Goal: Information Seeking & Learning: Learn about a topic

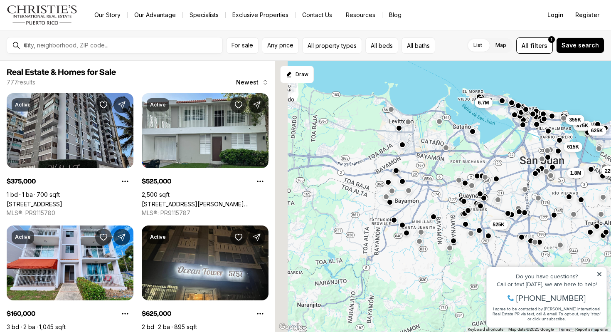
drag, startPoint x: 365, startPoint y: 225, endPoint x: 488, endPoint y: 109, distance: 169.1
click at [488, 109] on div "1.8M 225K 160K 375K 355K 625K 615K 525K 6.7M" at bounding box center [443, 196] width 336 height 271
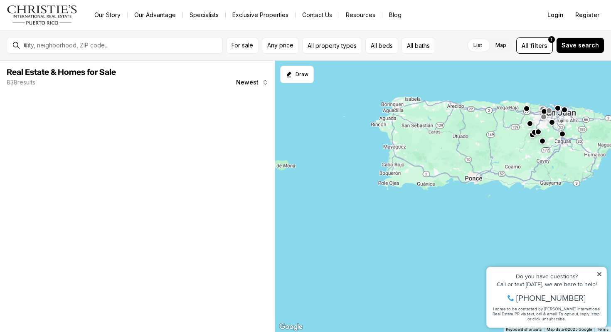
drag, startPoint x: 384, startPoint y: 147, endPoint x: 445, endPoint y: 148, distance: 61.1
click at [446, 148] on div at bounding box center [443, 196] width 336 height 271
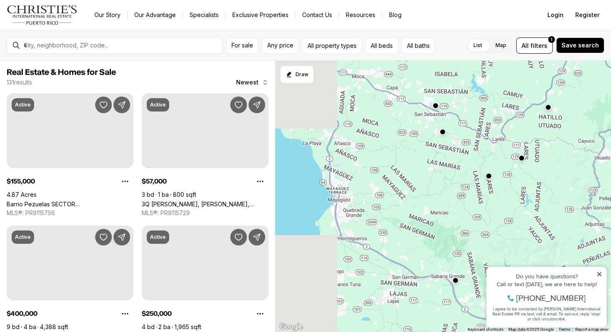
drag, startPoint x: 348, startPoint y: 136, endPoint x: 503, endPoint y: 170, distance: 159.2
click at [503, 170] on div at bounding box center [443, 196] width 336 height 271
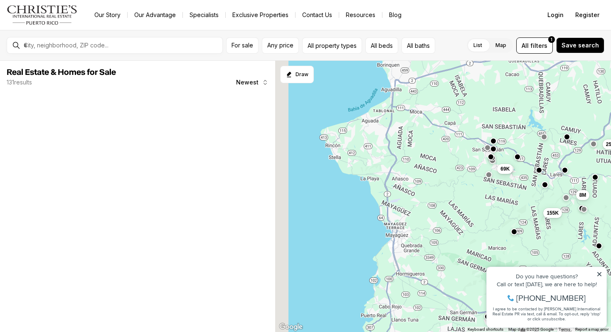
drag, startPoint x: 391, startPoint y: 124, endPoint x: 459, endPoint y: 179, distance: 88.1
click at [459, 179] on div "400K 69K 155K 8M 140K 250K 40K" at bounding box center [443, 196] width 336 height 271
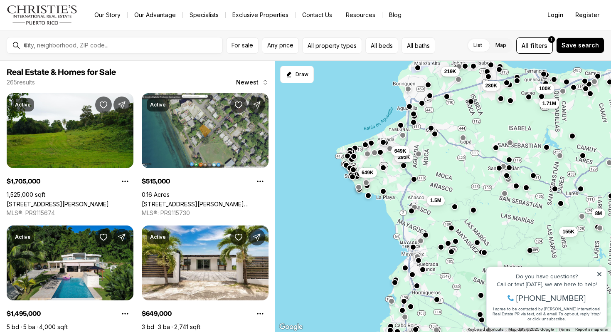
click at [414, 123] on button "button" at bounding box center [413, 122] width 7 height 7
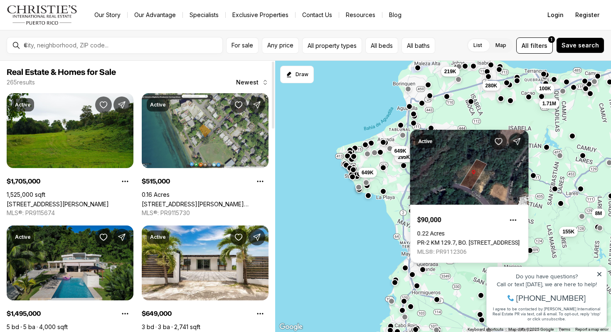
click at [62, 331] on link "405 HUMATAS, ANASCO PR, 00610" at bounding box center [55, 336] width 97 height 7
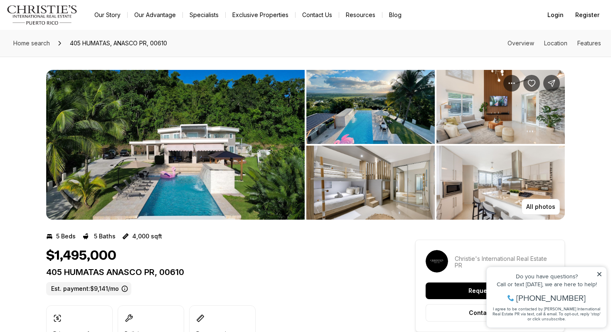
click at [365, 130] on img "View image gallery" at bounding box center [370, 107] width 128 height 74
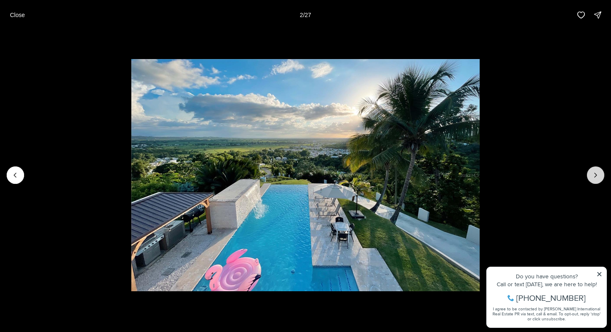
click at [598, 176] on icon "Next slide" at bounding box center [596, 175] width 8 height 8
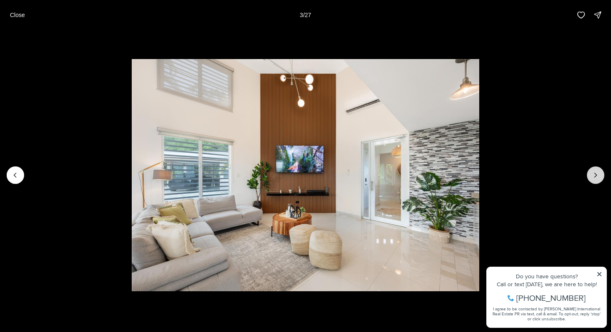
click at [598, 176] on icon "Next slide" at bounding box center [596, 175] width 8 height 8
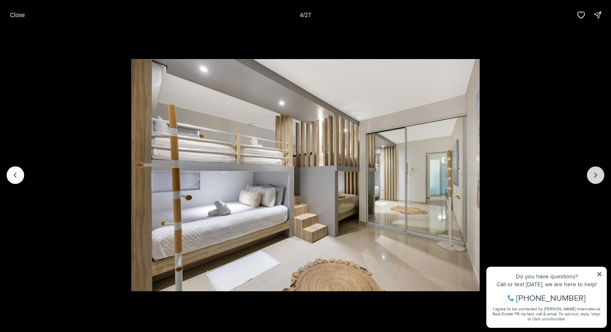
click at [598, 176] on icon "Next slide" at bounding box center [596, 175] width 8 height 8
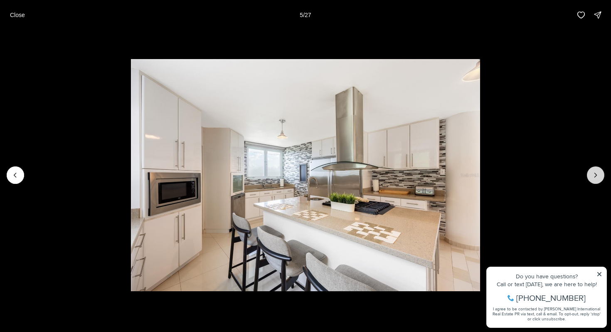
click at [598, 176] on icon "Next slide" at bounding box center [596, 175] width 8 height 8
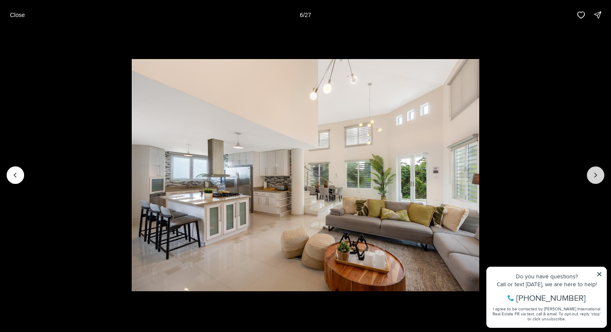
click at [598, 176] on icon "Next slide" at bounding box center [596, 175] width 8 height 8
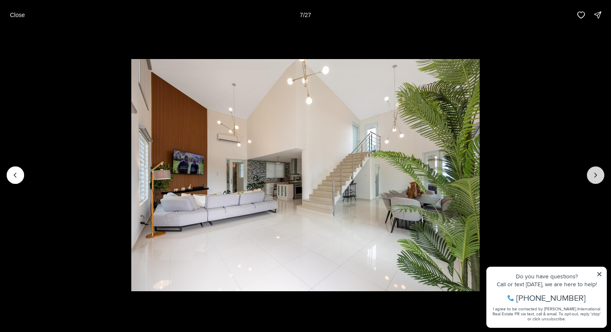
click at [598, 176] on icon "Next slide" at bounding box center [596, 175] width 8 height 8
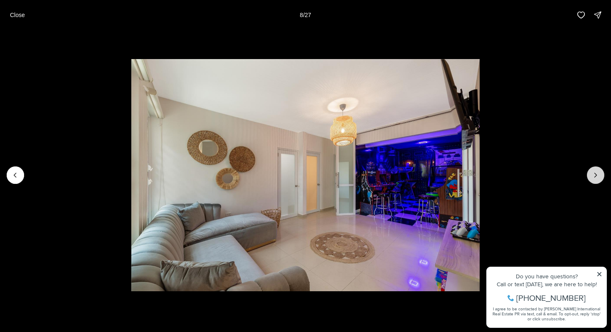
click at [598, 176] on icon "Next slide" at bounding box center [596, 175] width 8 height 8
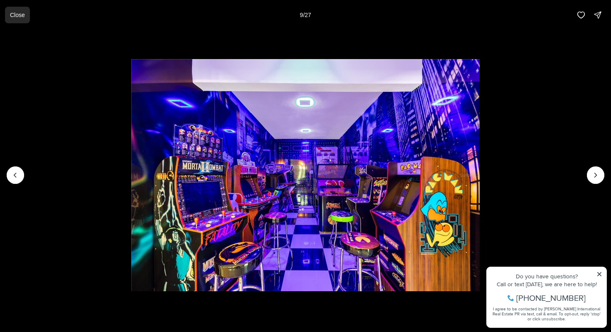
click at [17, 17] on p "Close" at bounding box center [17, 15] width 15 height 7
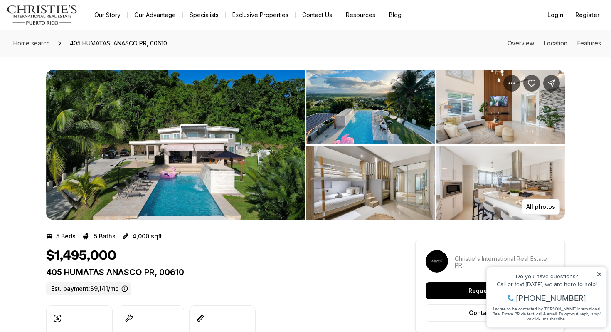
click at [126, 288] on icon at bounding box center [124, 288] width 7 height 7
click at [100, 292] on label "Est. payment: $9,141/mo" at bounding box center [88, 288] width 85 height 13
click at [100, 291] on label "Est. payment: $9,141/mo" at bounding box center [88, 288] width 85 height 13
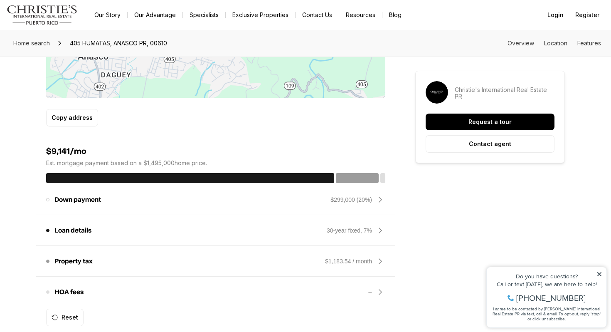
scroll to position [602, 0]
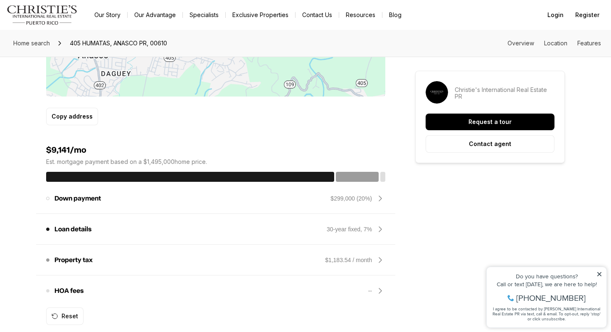
click at [386, 259] on div "Property tax The amount of tax on your home. $1,183.54 / month" at bounding box center [215, 260] width 359 height 30
click at [378, 260] on icon at bounding box center [380, 260] width 10 height 10
click at [381, 266] on icon at bounding box center [380, 269] width 10 height 10
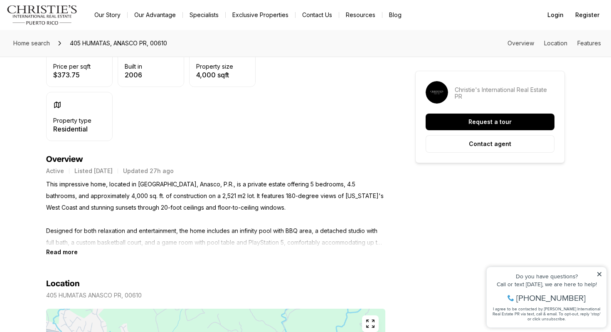
scroll to position [0, 0]
